Goal: Task Accomplishment & Management: Complete application form

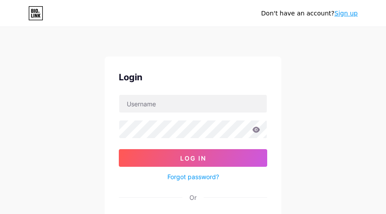
click at [349, 11] on link "Sign up" at bounding box center [346, 13] width 23 height 7
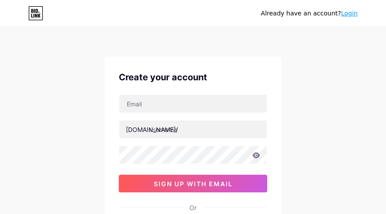
click at [370, 141] on div "Already have an account? Login Create your account [DOMAIN_NAME]/ 0cAFcWeA5f3Kj…" at bounding box center [193, 169] width 386 height 338
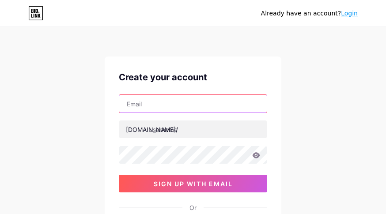
drag, startPoint x: 178, startPoint y: 102, endPoint x: 180, endPoint y: 113, distance: 10.8
click at [178, 102] on input "text" at bounding box center [193, 104] width 148 height 18
type input "[EMAIL_ADDRESS][DOMAIN_NAME]"
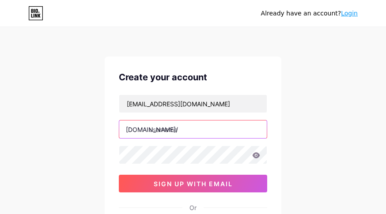
click at [188, 125] on input "text" at bounding box center [193, 130] width 148 height 18
type input "exabet88s"
click at [257, 155] on icon at bounding box center [256, 156] width 8 height 6
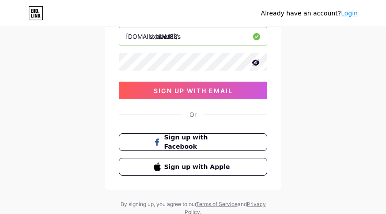
scroll to position [80, 0]
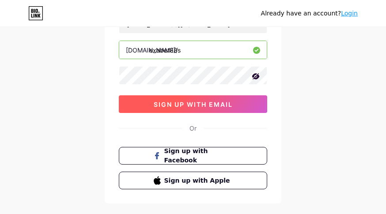
click at [178, 100] on button "sign up with email" at bounding box center [193, 104] width 149 height 18
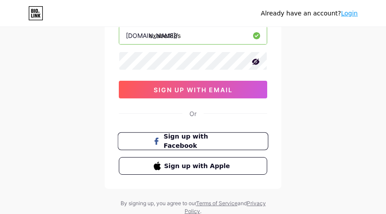
scroll to position [0, 0]
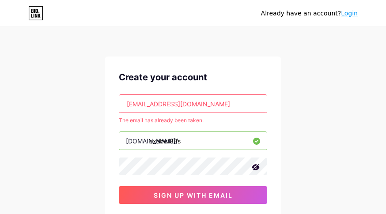
click at [329, 114] on div "Already have an account? Login Create your account [EMAIL_ADDRESS][DOMAIN_NAME]…" at bounding box center [193, 175] width 386 height 350
